Goal: Transaction & Acquisition: Subscribe to service/newsletter

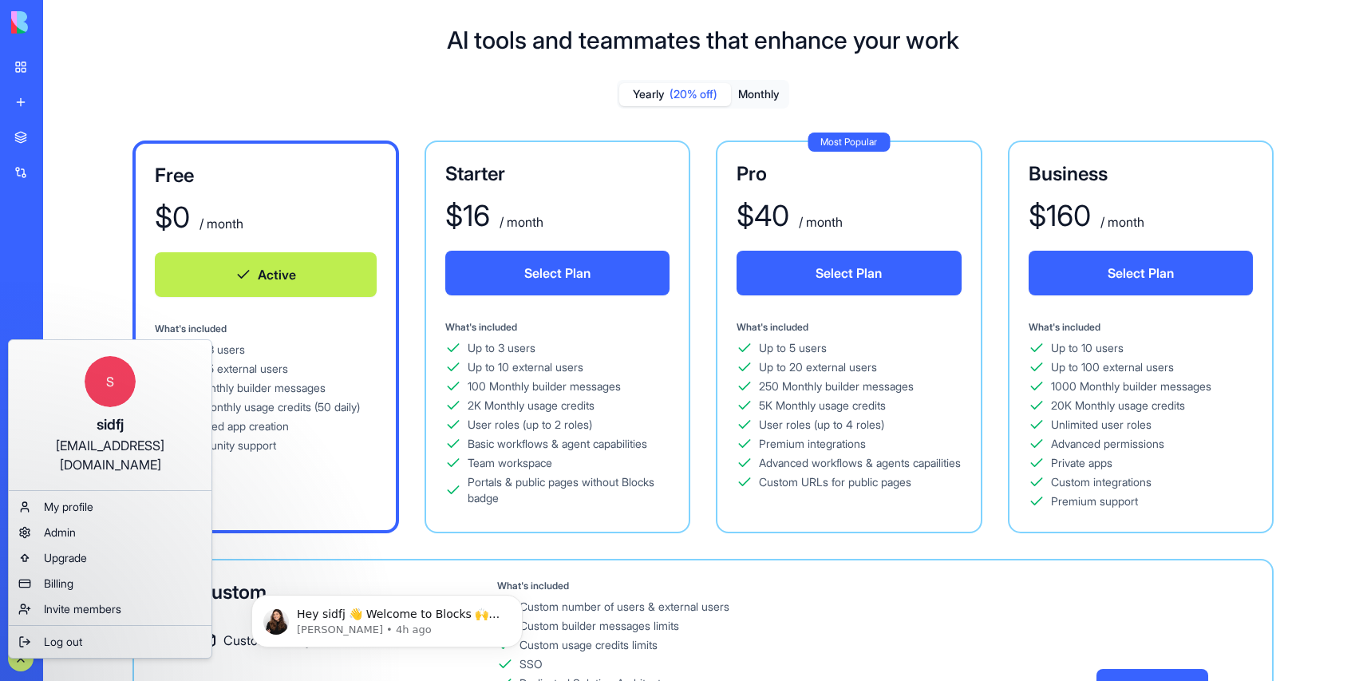
click at [193, 106] on html "BETA My workspace New app Marketplace Integrations Recent Social Media Content …" at bounding box center [681, 340] width 1363 height 681
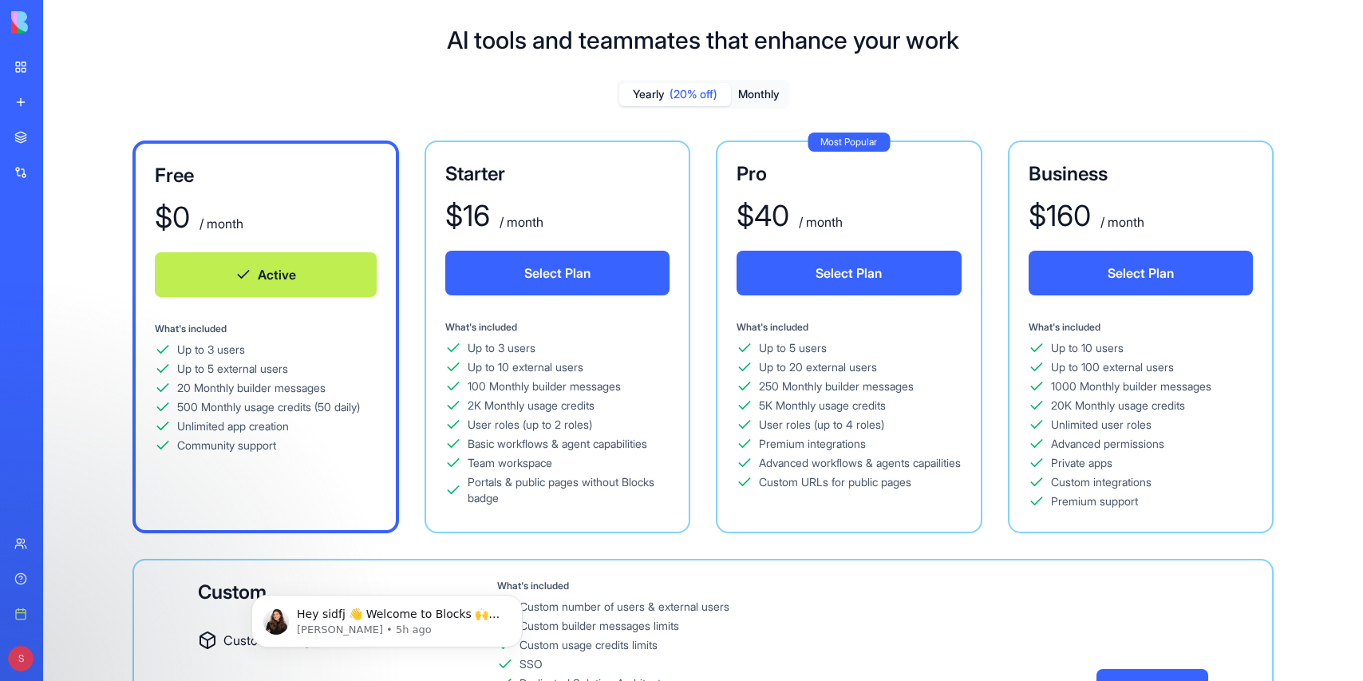
click at [1267, 81] on div "Yearly (20% off) Monthly Free $ 0 / month Active What's included Up to 3 users …" at bounding box center [703, 420] width 1269 height 680
